Goal: Information Seeking & Learning: Compare options

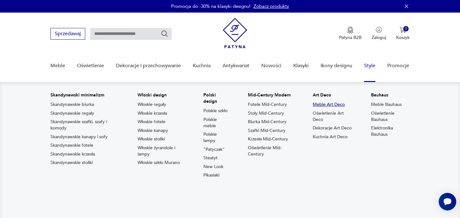
click at [328, 103] on link "Meble Art Deco" at bounding box center [329, 104] width 32 height 6
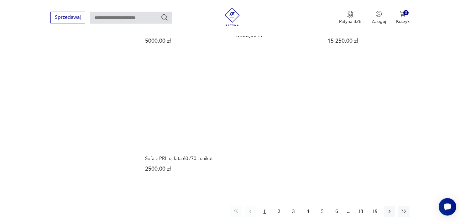
scroll to position [927, 0]
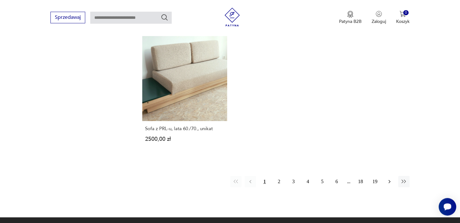
click at [392, 178] on icon "button" at bounding box center [389, 181] width 6 height 6
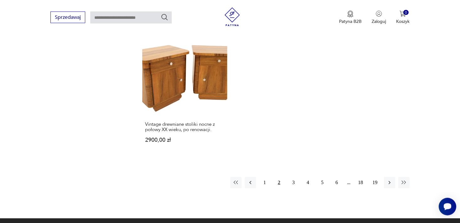
scroll to position [960, 0]
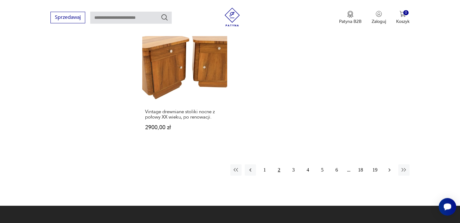
click at [389, 167] on icon "button" at bounding box center [389, 170] width 6 height 6
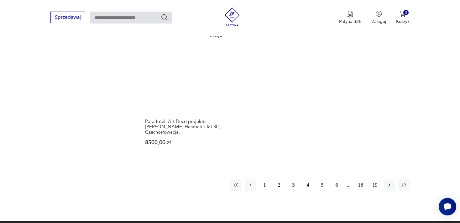
scroll to position [944, 0]
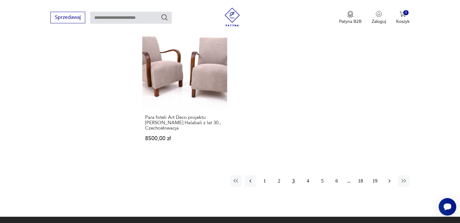
click at [392, 178] on icon "button" at bounding box center [389, 181] width 6 height 6
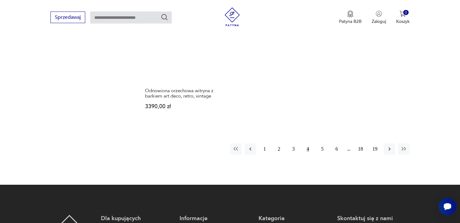
scroll to position [1027, 0]
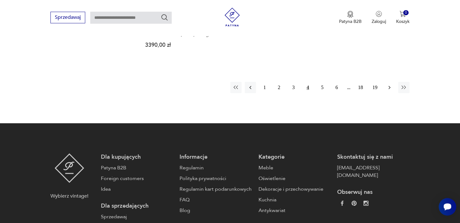
click at [392, 84] on icon "button" at bounding box center [389, 87] width 6 height 6
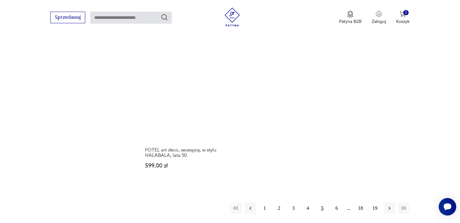
scroll to position [960, 0]
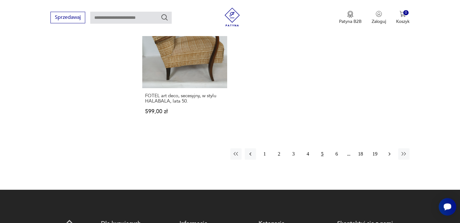
click at [392, 151] on icon "button" at bounding box center [389, 154] width 6 height 6
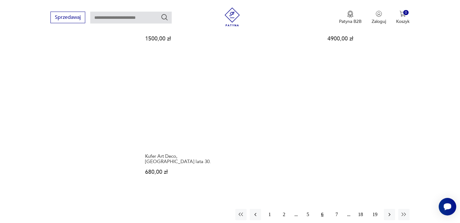
scroll to position [911, 0]
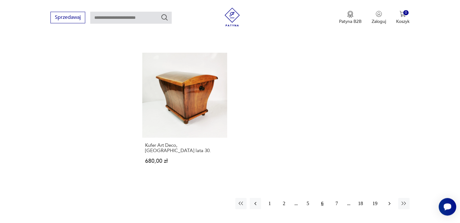
click at [389, 200] on icon "button" at bounding box center [389, 203] width 6 height 6
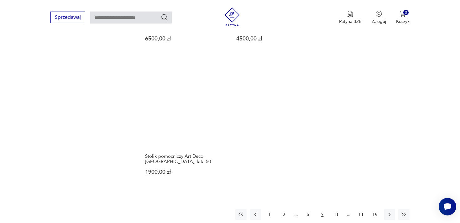
scroll to position [911, 0]
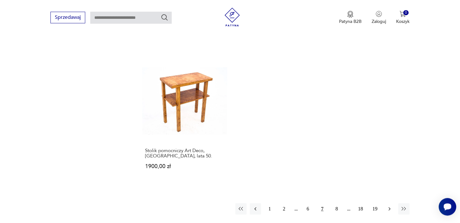
click at [391, 206] on icon "button" at bounding box center [389, 209] width 6 height 6
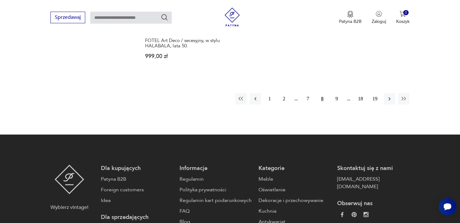
scroll to position [1010, 0]
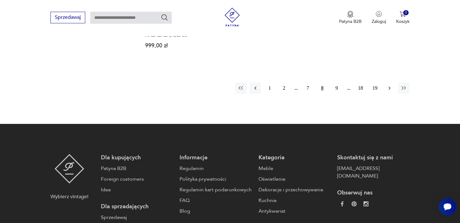
click at [388, 89] on icon "button" at bounding box center [389, 88] width 6 height 6
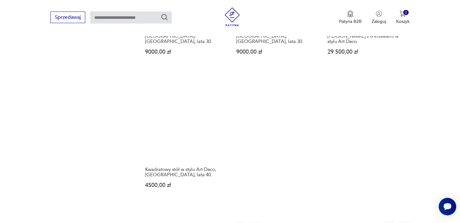
scroll to position [927, 0]
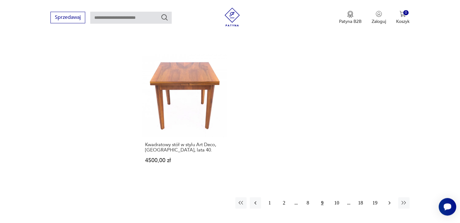
click at [391, 200] on icon "button" at bounding box center [389, 203] width 6 height 6
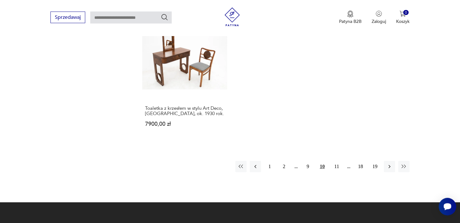
scroll to position [960, 0]
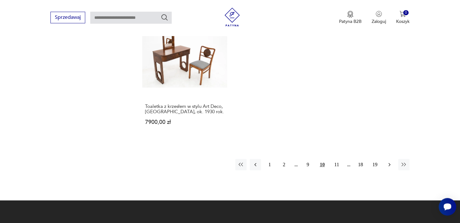
click at [388, 161] on icon "button" at bounding box center [389, 164] width 6 height 6
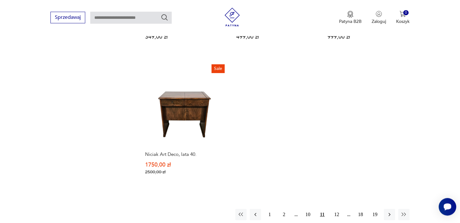
scroll to position [927, 0]
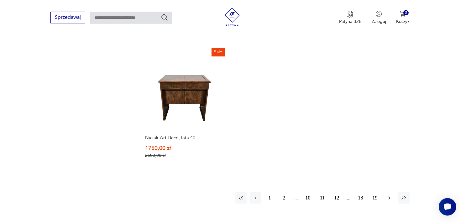
click at [389, 195] on icon "button" at bounding box center [389, 198] width 6 height 6
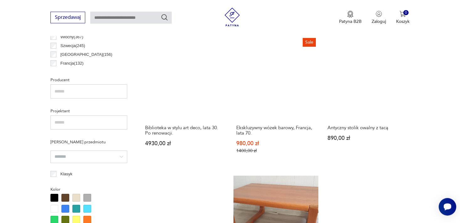
scroll to position [331, 0]
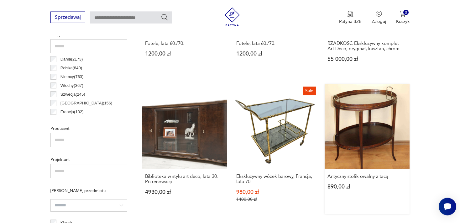
click at [368, 150] on link "Antyczny stolik owalny z tacą 890,00 zł" at bounding box center [367, 149] width 85 height 130
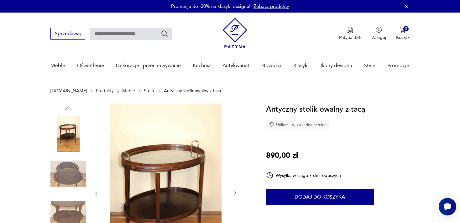
click at [185, 161] on img at bounding box center [165, 192] width 121 height 178
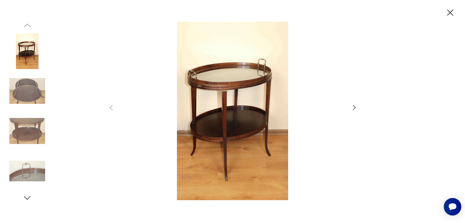
click at [354, 108] on icon "button" at bounding box center [355, 108] width 8 height 8
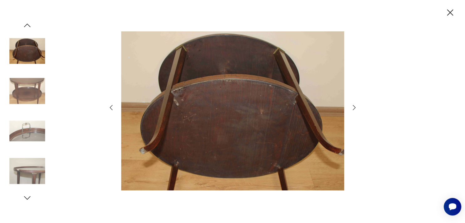
click at [354, 108] on icon "button" at bounding box center [355, 108] width 8 height 8
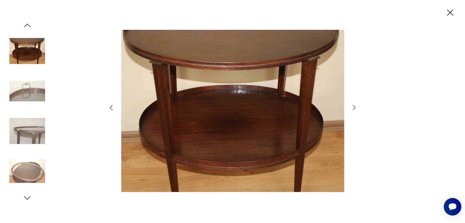
click at [354, 108] on icon "button" at bounding box center [355, 108] width 8 height 8
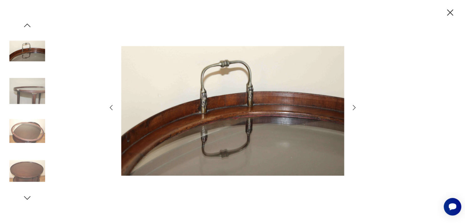
click at [354, 108] on icon "button" at bounding box center [355, 108] width 8 height 8
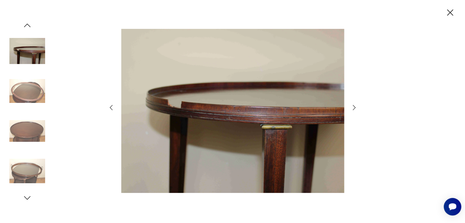
click at [354, 108] on icon "button" at bounding box center [355, 108] width 8 height 8
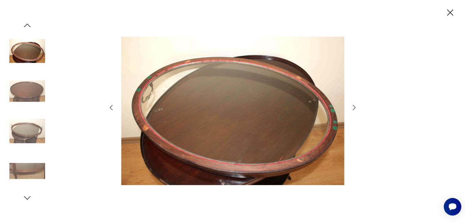
click at [354, 108] on icon "button" at bounding box center [355, 108] width 8 height 8
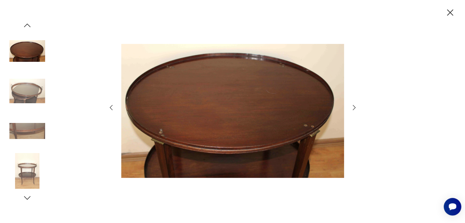
click at [450, 13] on icon "button" at bounding box center [451, 12] width 6 height 6
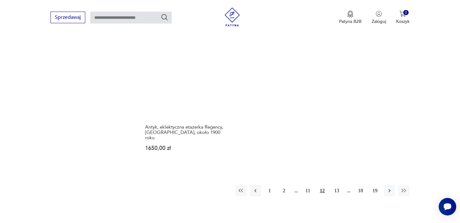
scroll to position [933, 0]
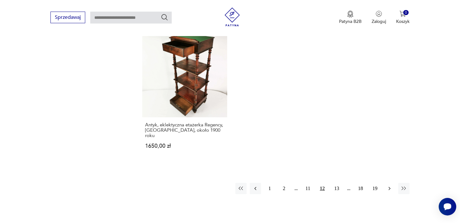
click at [389, 185] on icon "button" at bounding box center [389, 188] width 6 height 6
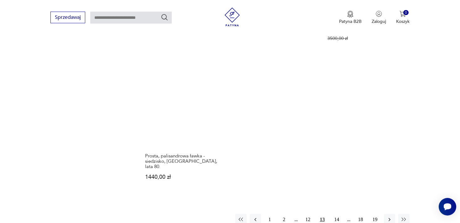
scroll to position [977, 0]
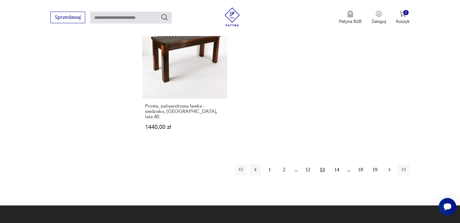
click at [391, 166] on icon "button" at bounding box center [389, 169] width 6 height 6
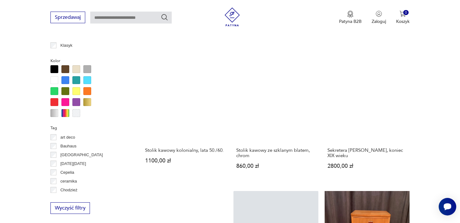
scroll to position [513, 0]
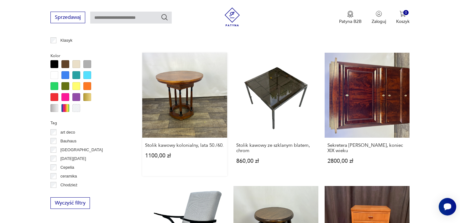
click at [189, 118] on link "Stolik kawowy kolonialny, lata 50./60. 1100,00 zł" at bounding box center [184, 114] width 85 height 123
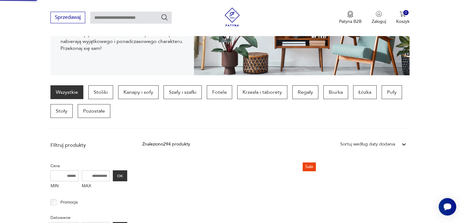
scroll to position [36, 0]
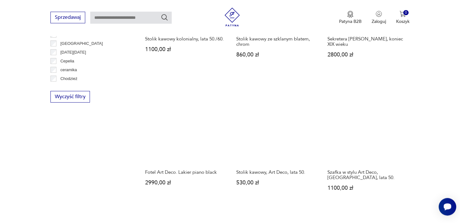
scroll to position [621, 0]
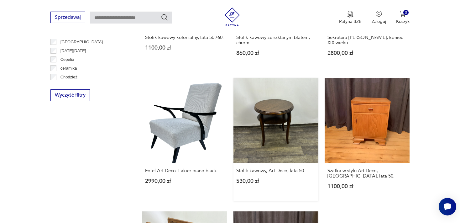
click at [253, 103] on link "Stolik kawowy, Art Deco, lata 50. 530,00 zł" at bounding box center [276, 139] width 85 height 123
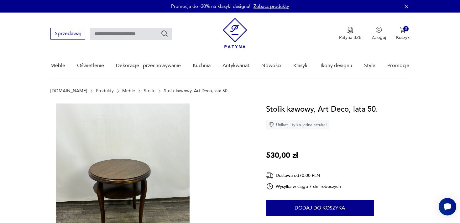
click at [132, 205] on img at bounding box center [122, 192] width 144 height 178
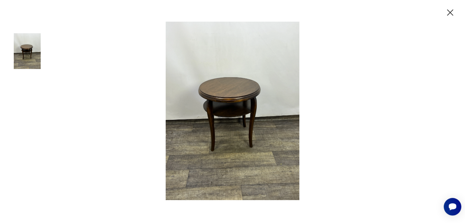
click at [241, 97] on img at bounding box center [233, 111] width 251 height 178
click at [450, 13] on icon "button" at bounding box center [451, 12] width 6 height 6
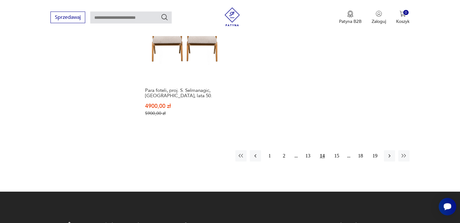
scroll to position [969, 0]
